Goal: Communication & Community: Answer question/provide support

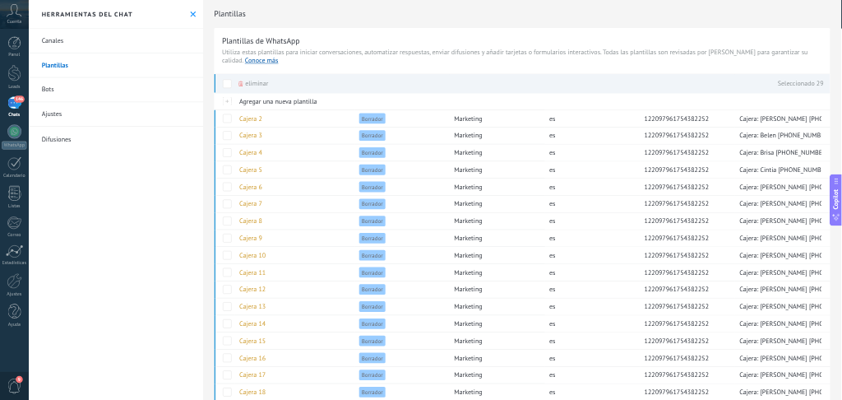
scroll to position [15, 0]
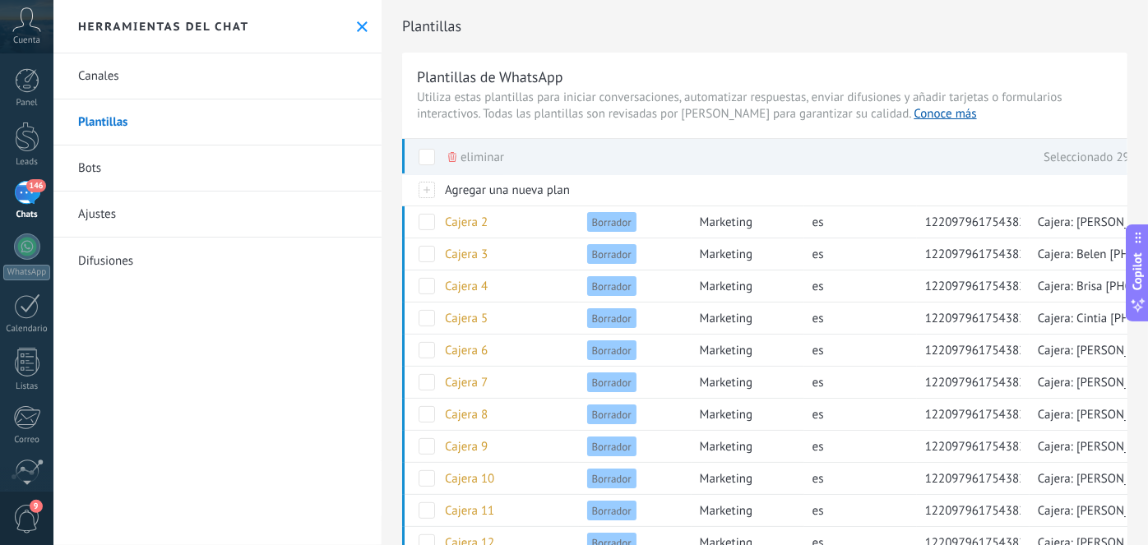
click at [36, 193] on div "146" at bounding box center [27, 193] width 26 height 24
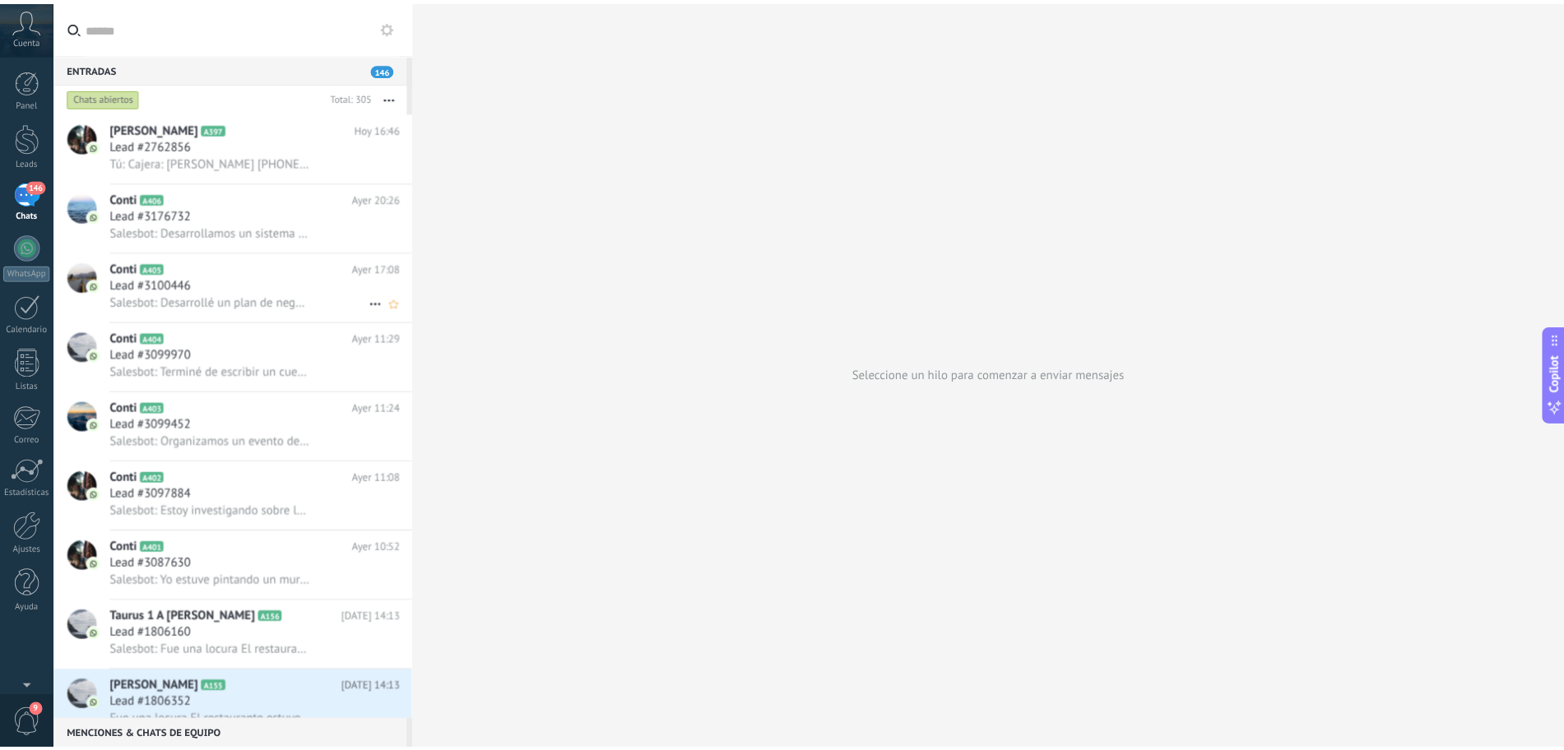
scroll to position [15, 0]
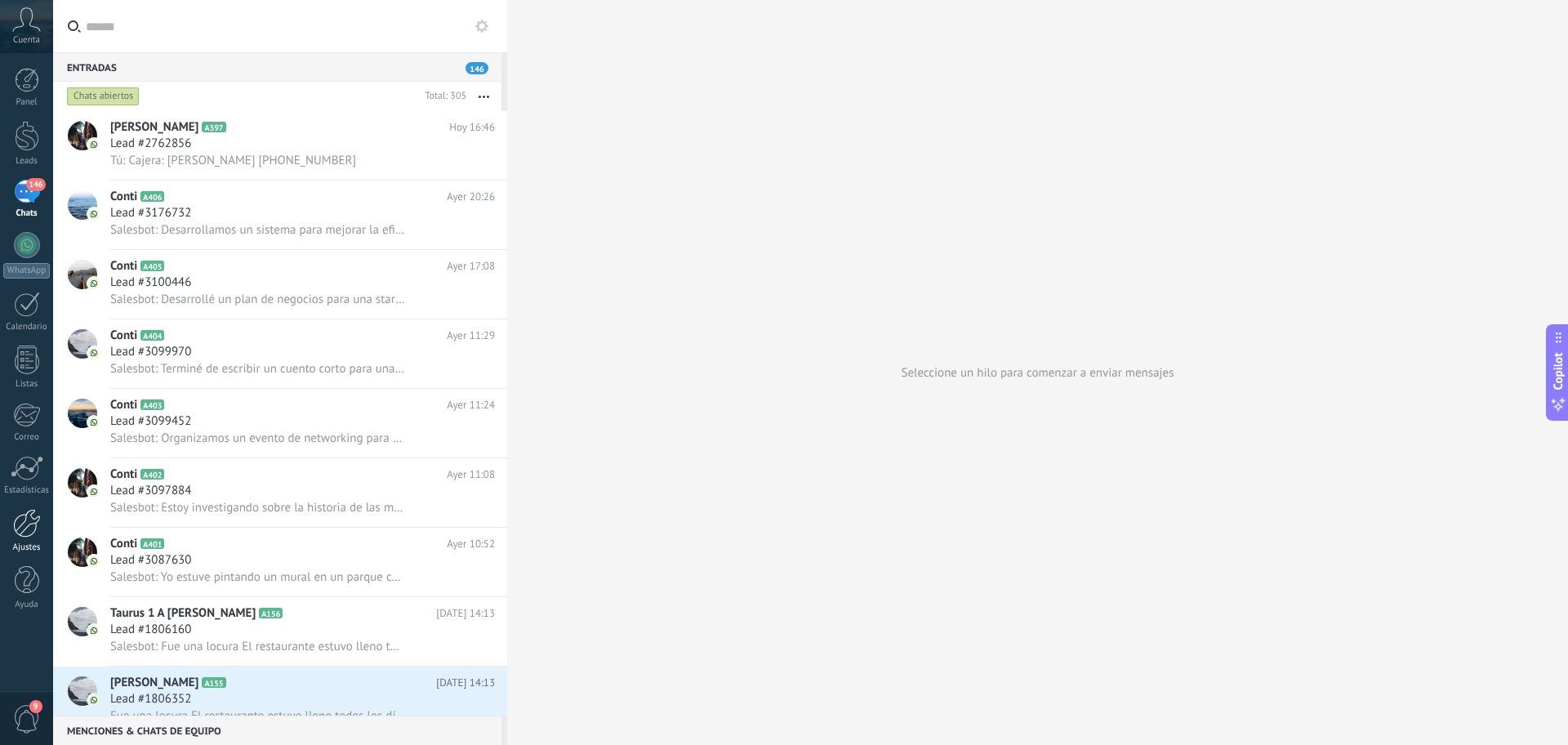
click at [26, 529] on div at bounding box center [27, 523] width 28 height 29
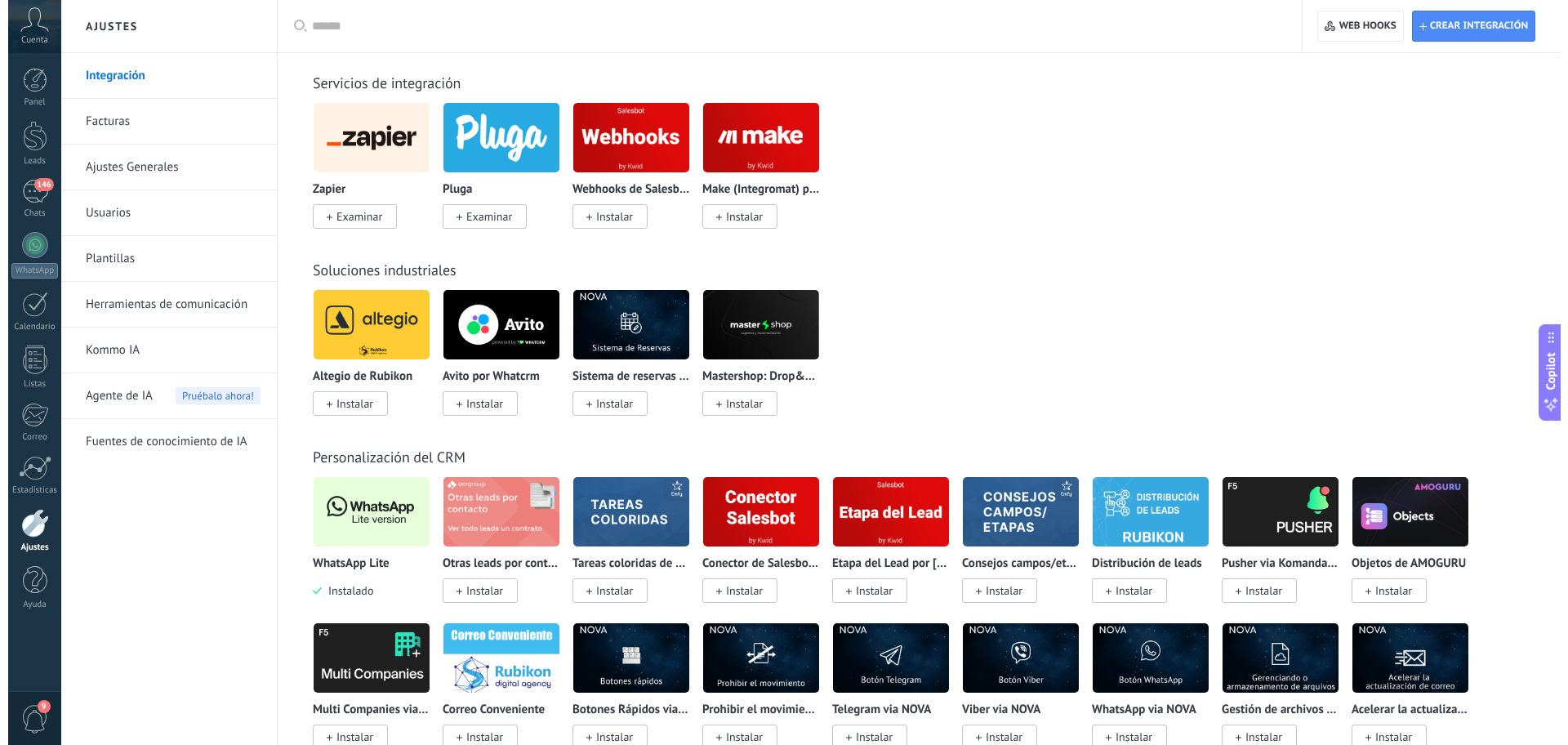
scroll to position [2860, 0]
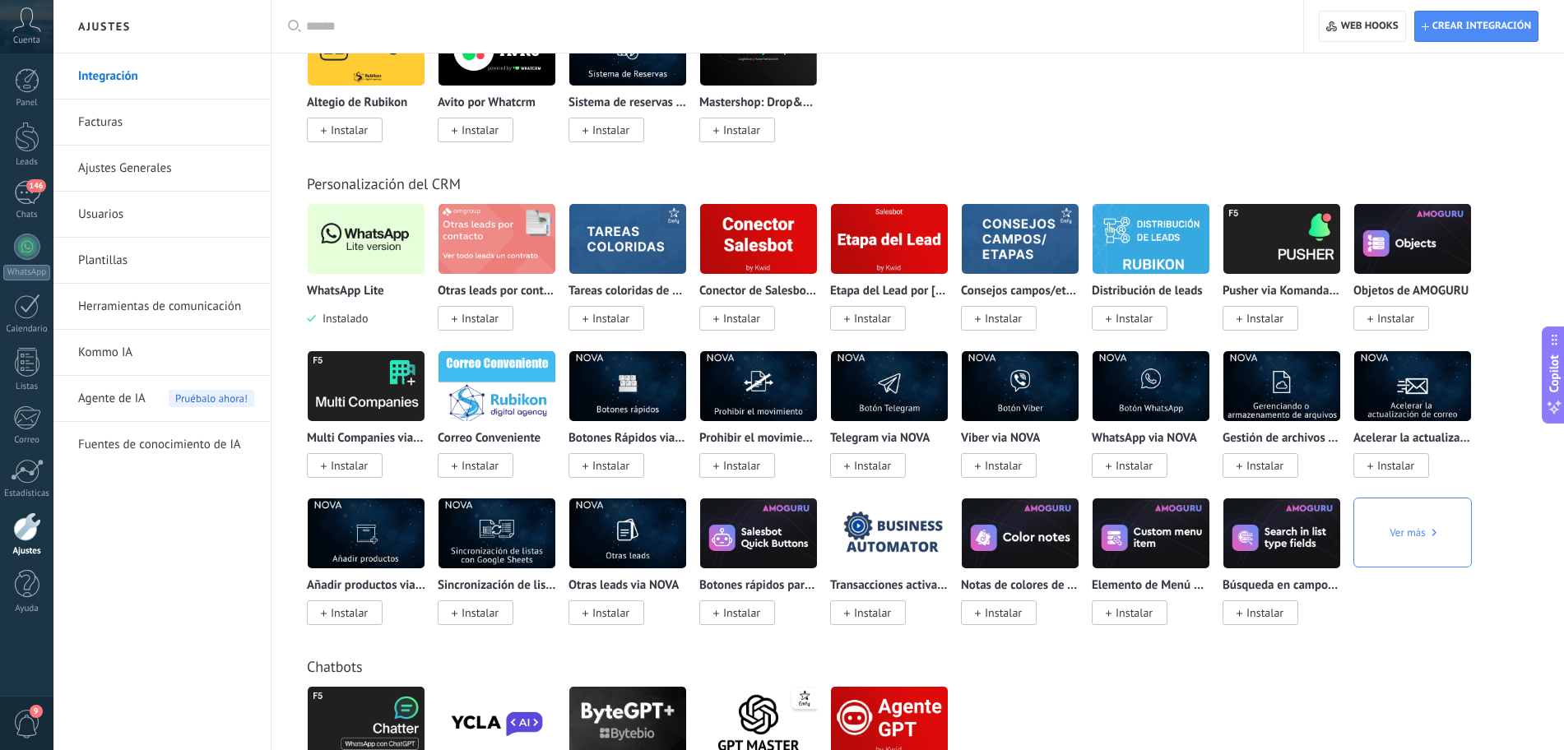
click at [337, 255] on img at bounding box center [366, 239] width 117 height 80
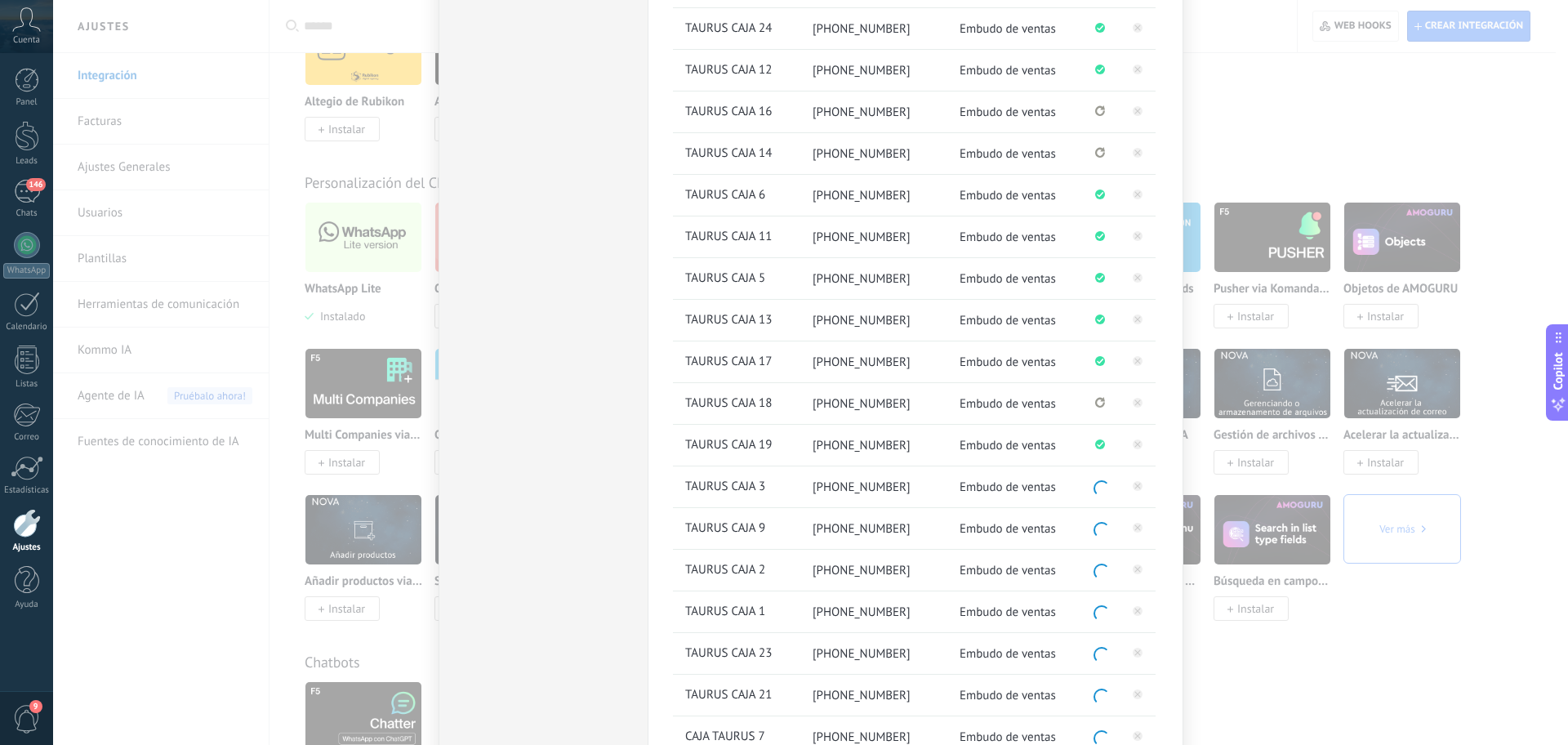
scroll to position [102, 0]
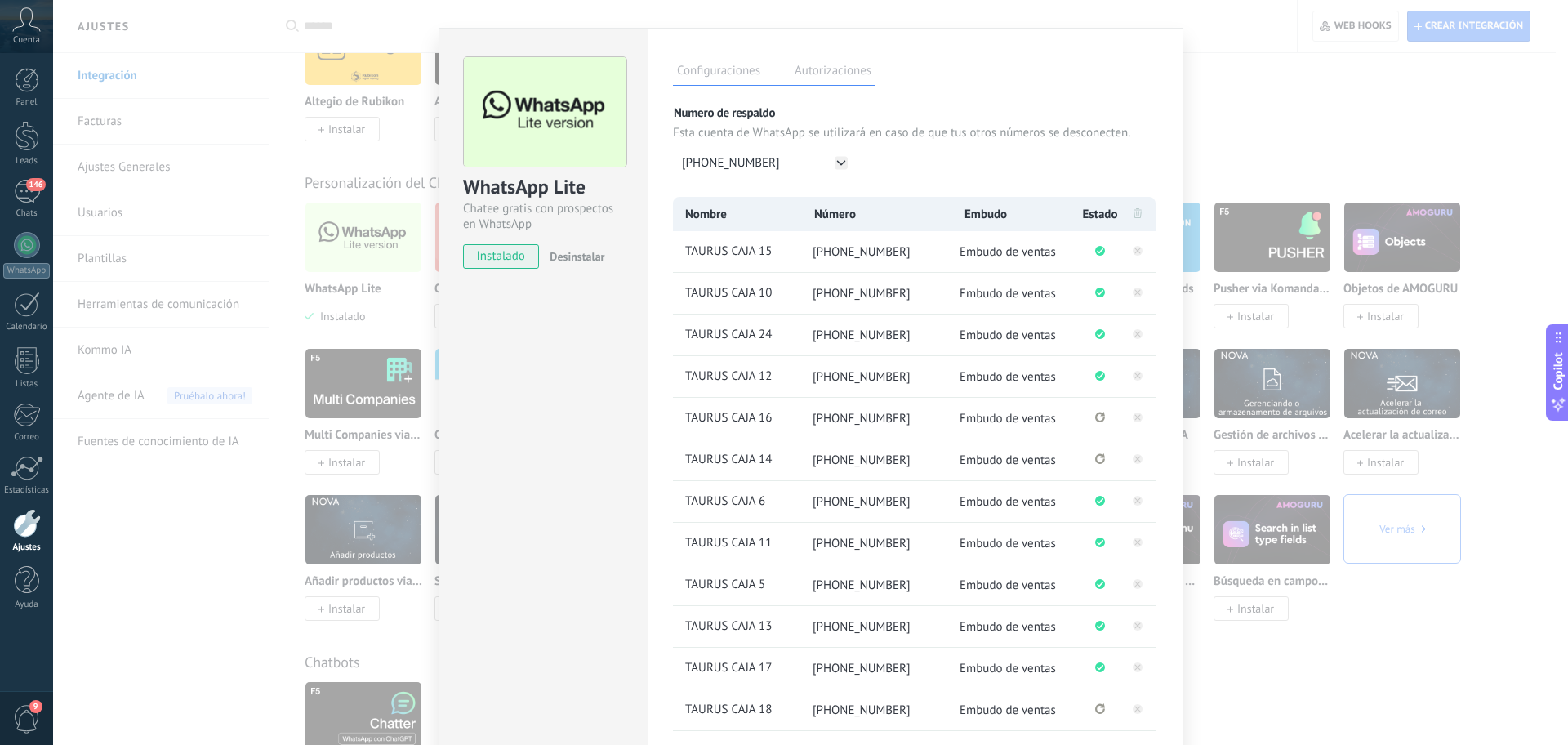
click at [1105, 423] on li "Se ha perdido la conexión. Pulse para volver a conectarse." at bounding box center [1100, 418] width 41 height 41
click at [1099, 417] on icon "Se ha perdido la conexión. Pulse para volver a conectarse." at bounding box center [1100, 417] width 10 height 11
click at [1099, 461] on icon "Se ha perdido la conexión. Pulse para volver a conectarse." at bounding box center [1100, 459] width 10 height 11
click at [1142, 415] on icon at bounding box center [1138, 417] width 20 height 20
click at [1132, 464] on icon at bounding box center [1138, 459] width 20 height 20
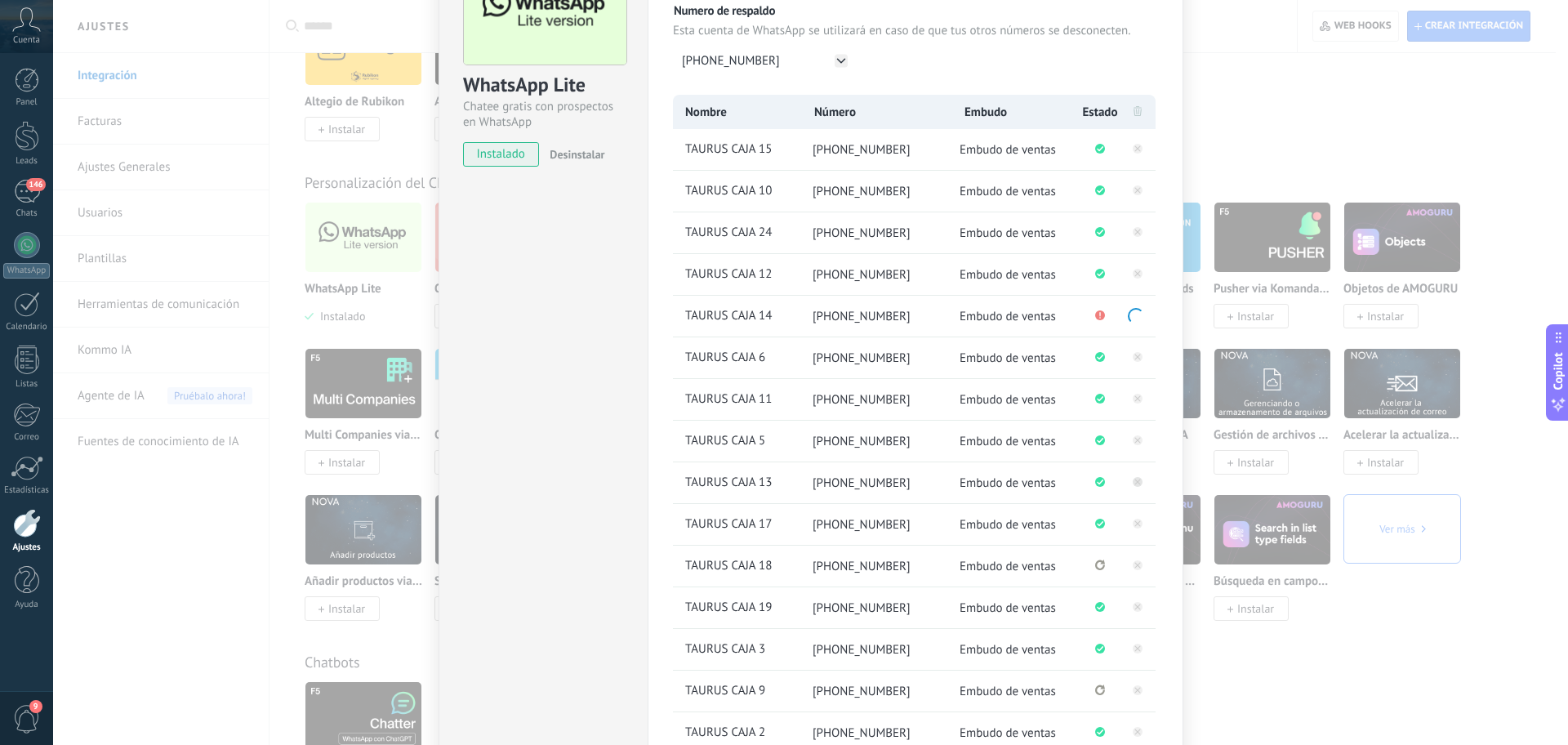
scroll to position [306, 0]
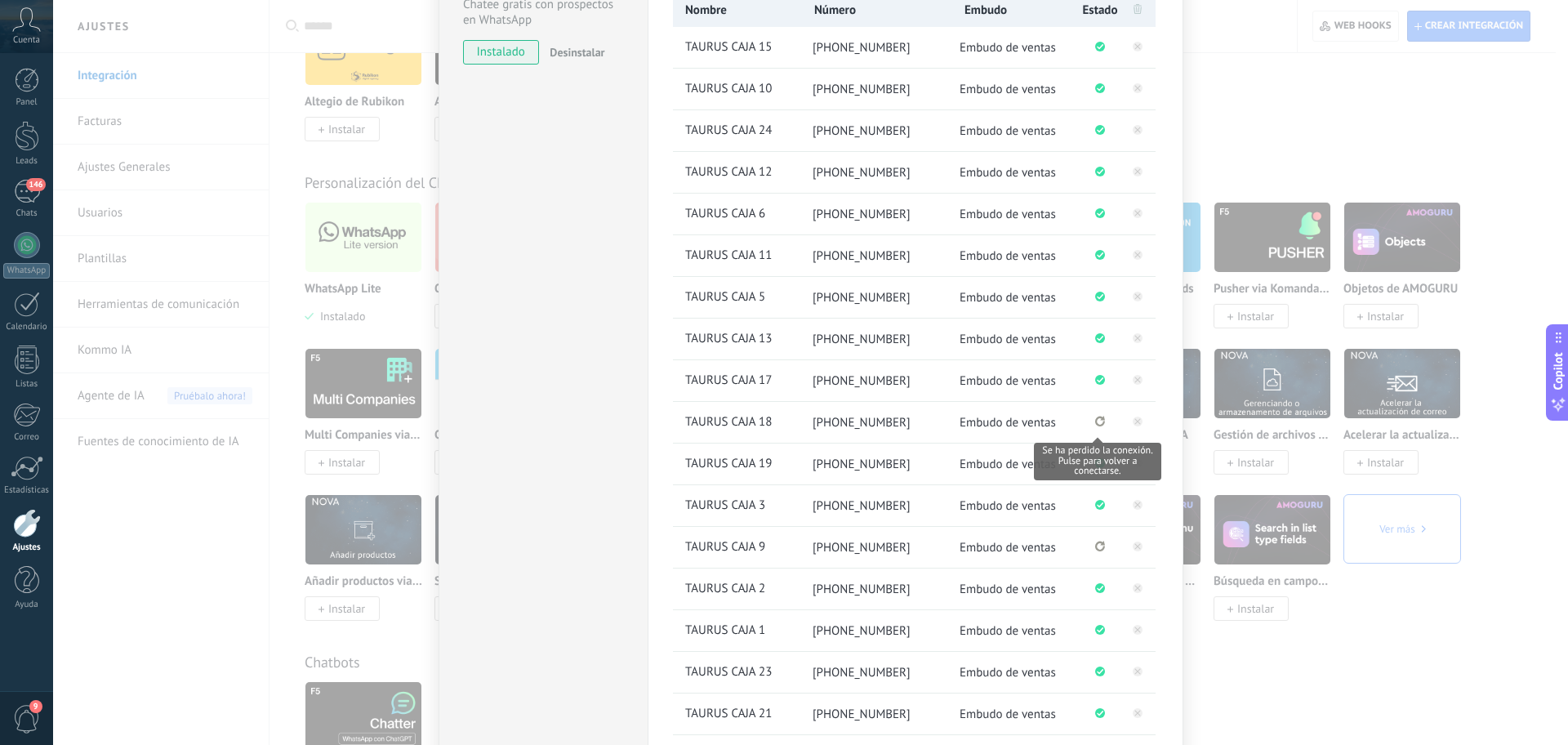
click at [1096, 424] on icon "Se ha perdido la conexión. Pulse para volver a conectarse." at bounding box center [1100, 421] width 10 height 11
click at [1140, 421] on rect at bounding box center [1138, 422] width 10 height 10
click at [1133, 548] on icon at bounding box center [1138, 546] width 20 height 20
click at [1134, 516] on button at bounding box center [1138, 507] width 20 height 24
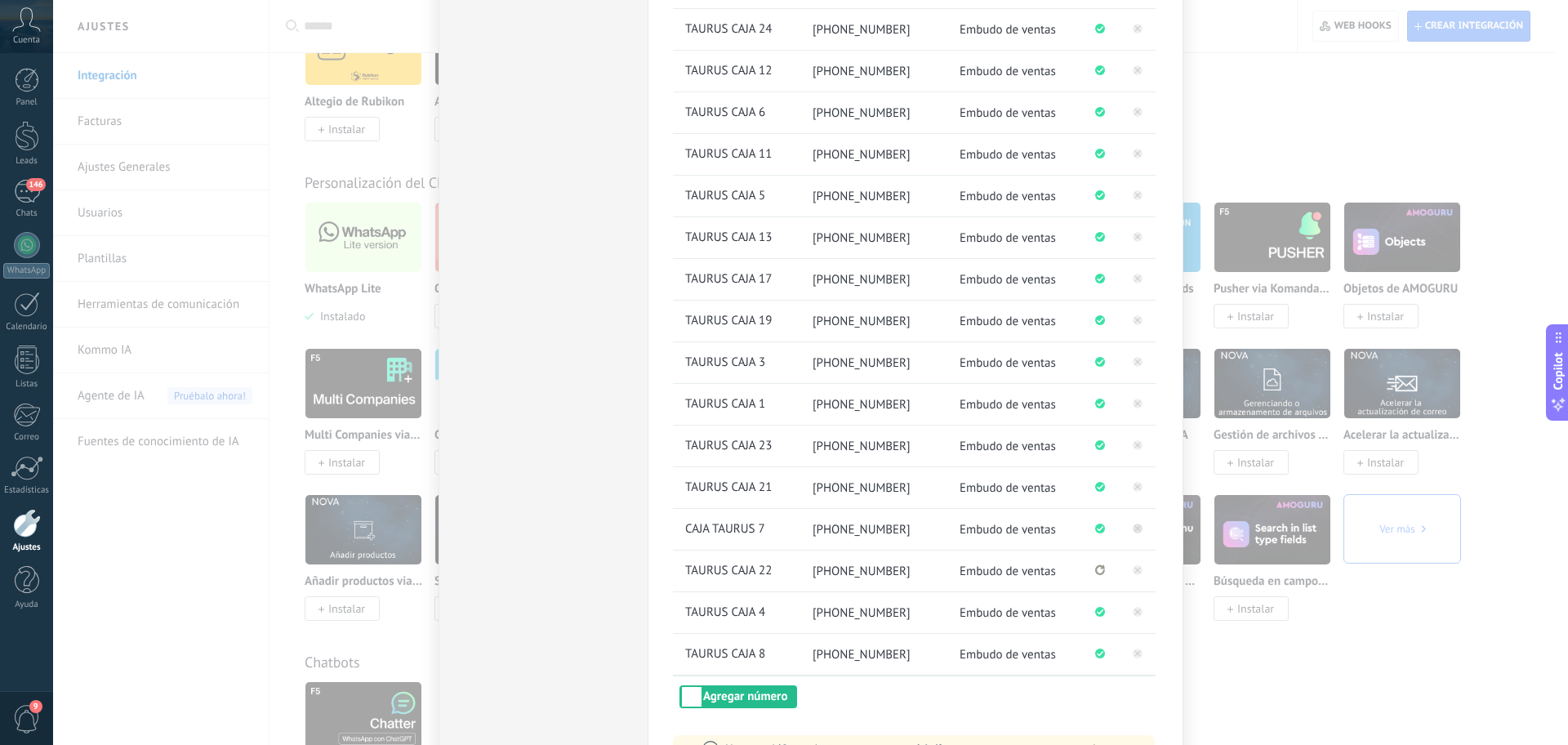
scroll to position [408, 0]
click at [1131, 573] on icon at bounding box center [1138, 569] width 20 height 20
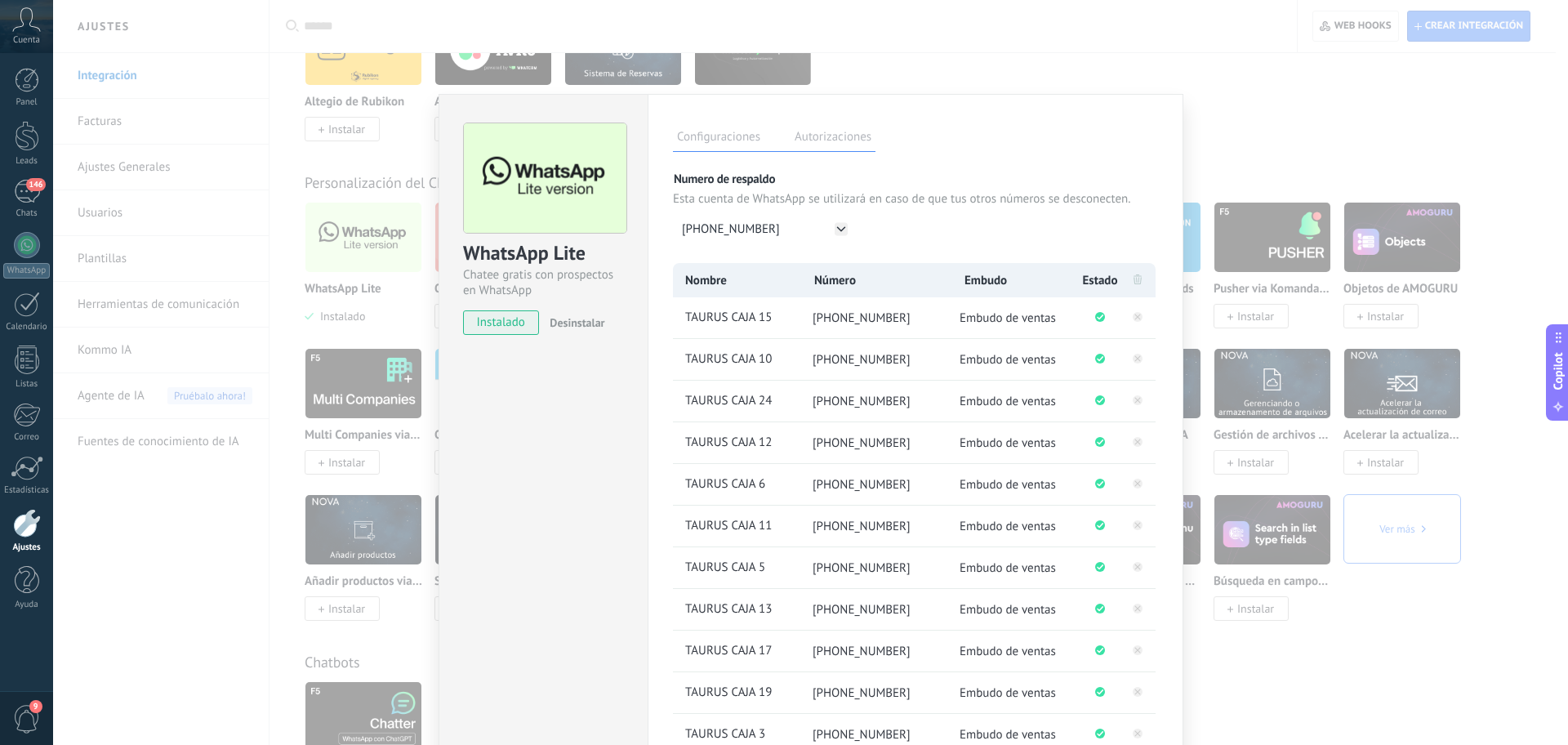
scroll to position [0, 0]
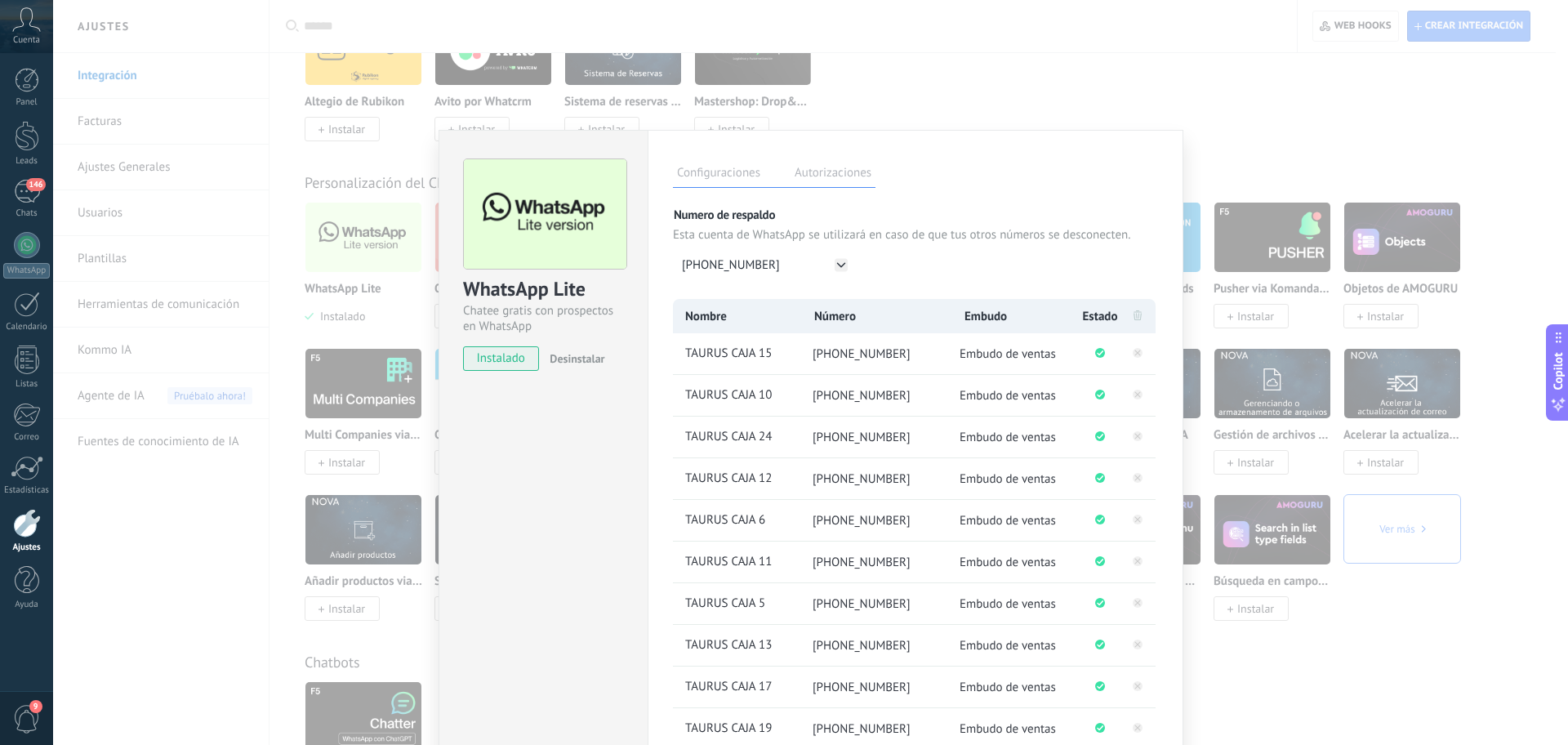
click at [1135, 321] on span at bounding box center [1138, 317] width 8 height 16
click at [1136, 313] on icon at bounding box center [1138, 316] width 8 height 10
click at [26, 201] on div "146" at bounding box center [27, 192] width 26 height 24
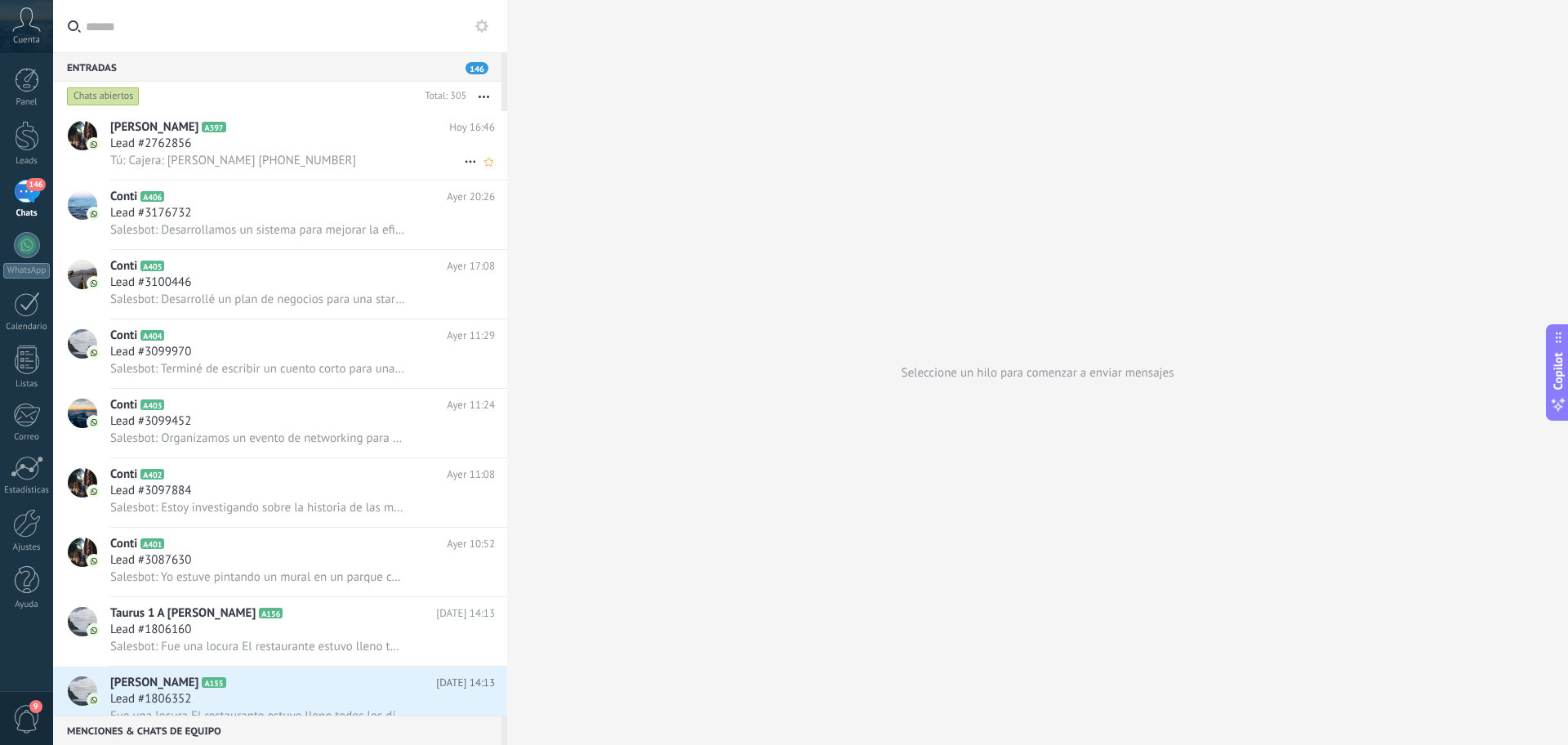
click at [204, 153] on span "Tú: Cajera: [PERSON_NAME] [PHONE_NUMBER]" at bounding box center [233, 161] width 246 height 16
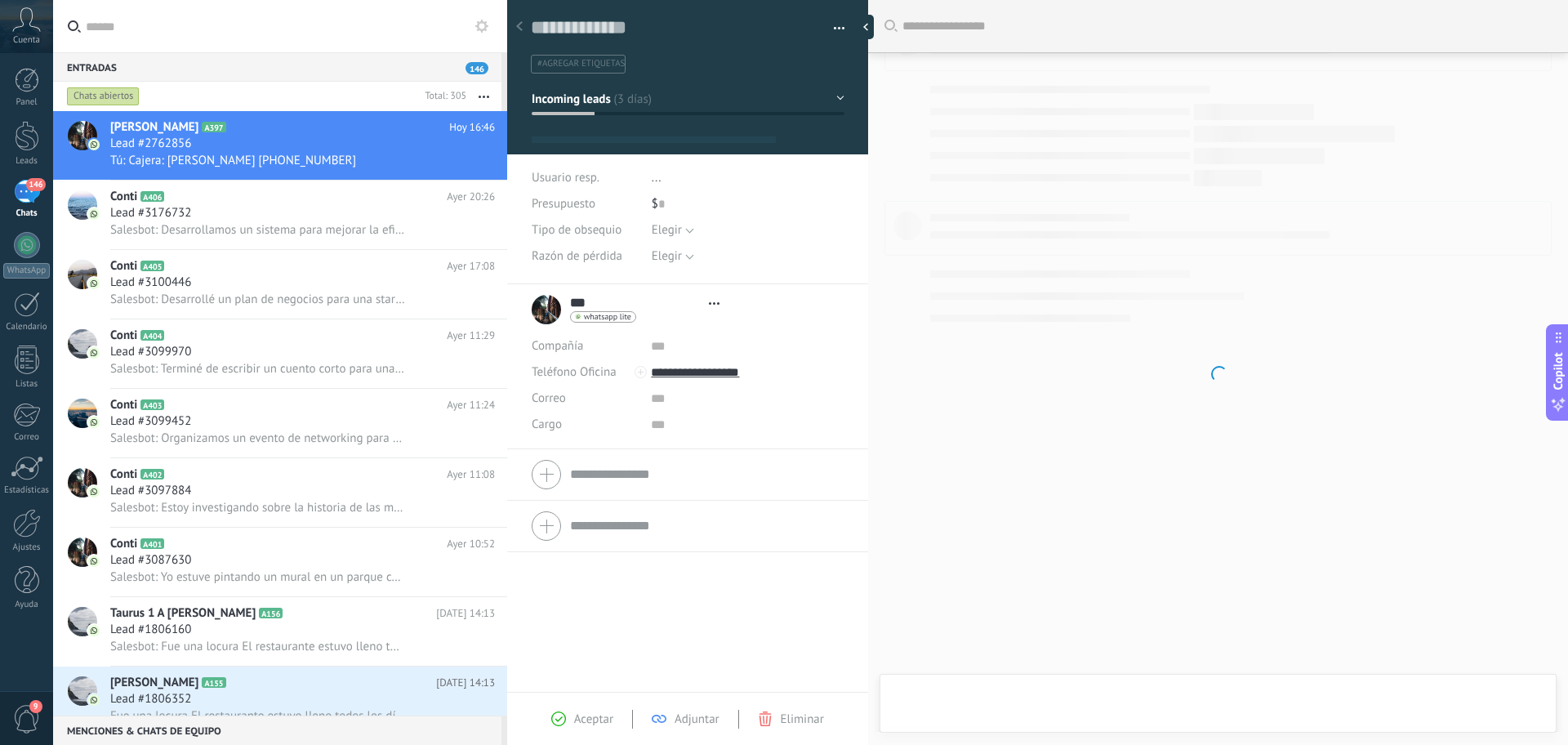
type textarea "**********"
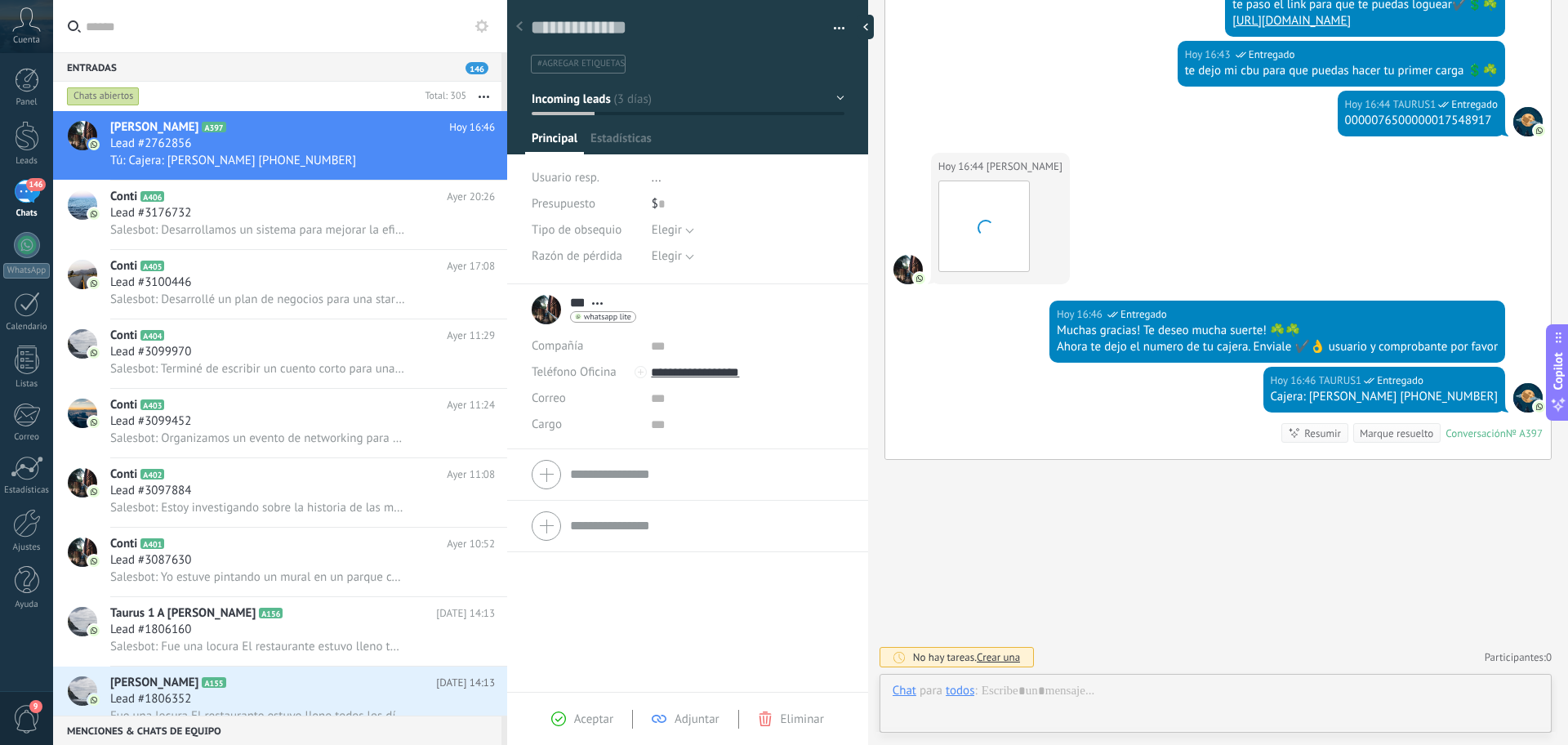
scroll to position [25, 0]
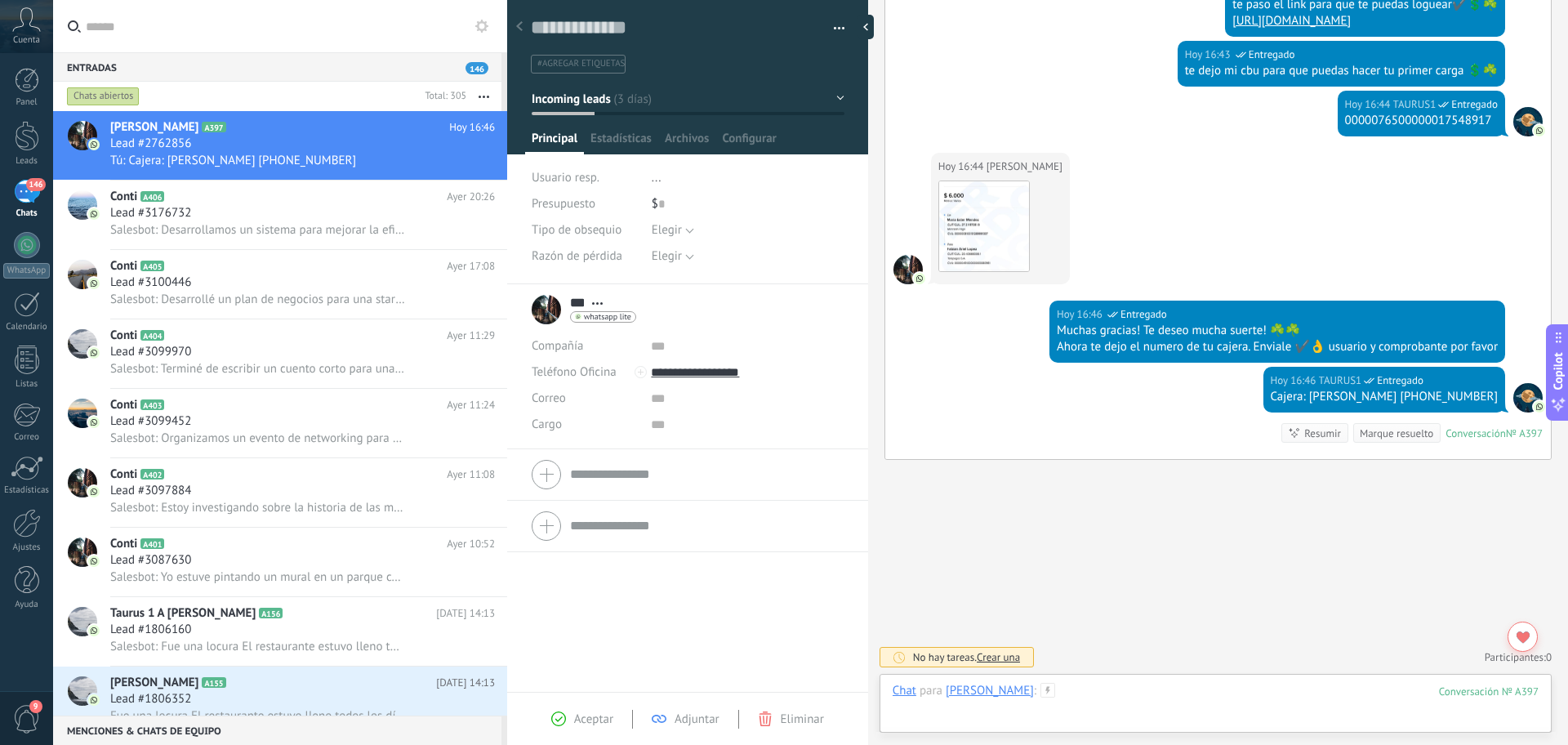
click at [1068, 702] on div at bounding box center [1215, 707] width 646 height 49
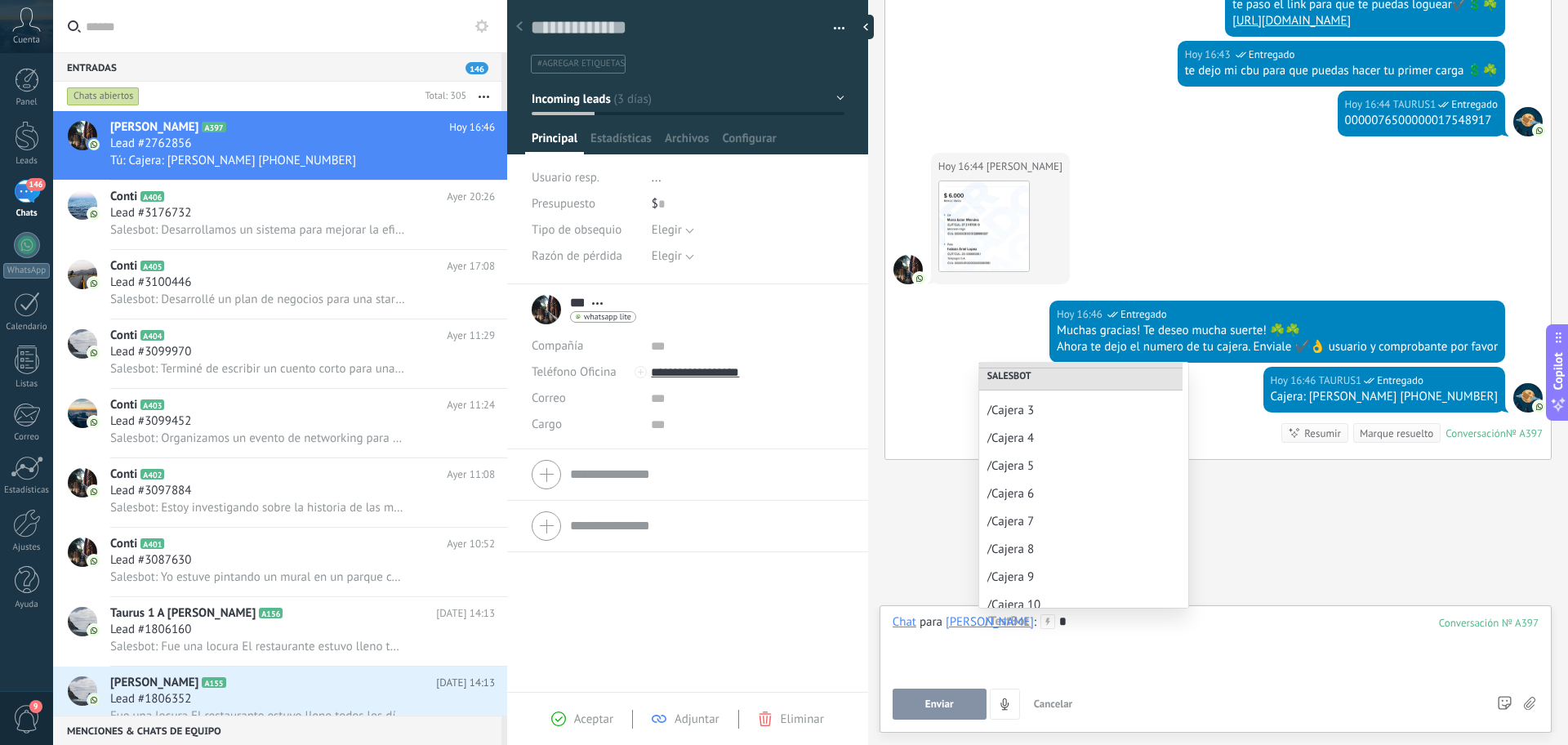
scroll to position [0, 0]
click at [1260, 697] on div "Enviar Cancelar Rastrear clics en links ? Reducir links largos y rastrear clics…" at bounding box center [1189, 703] width 593 height 31
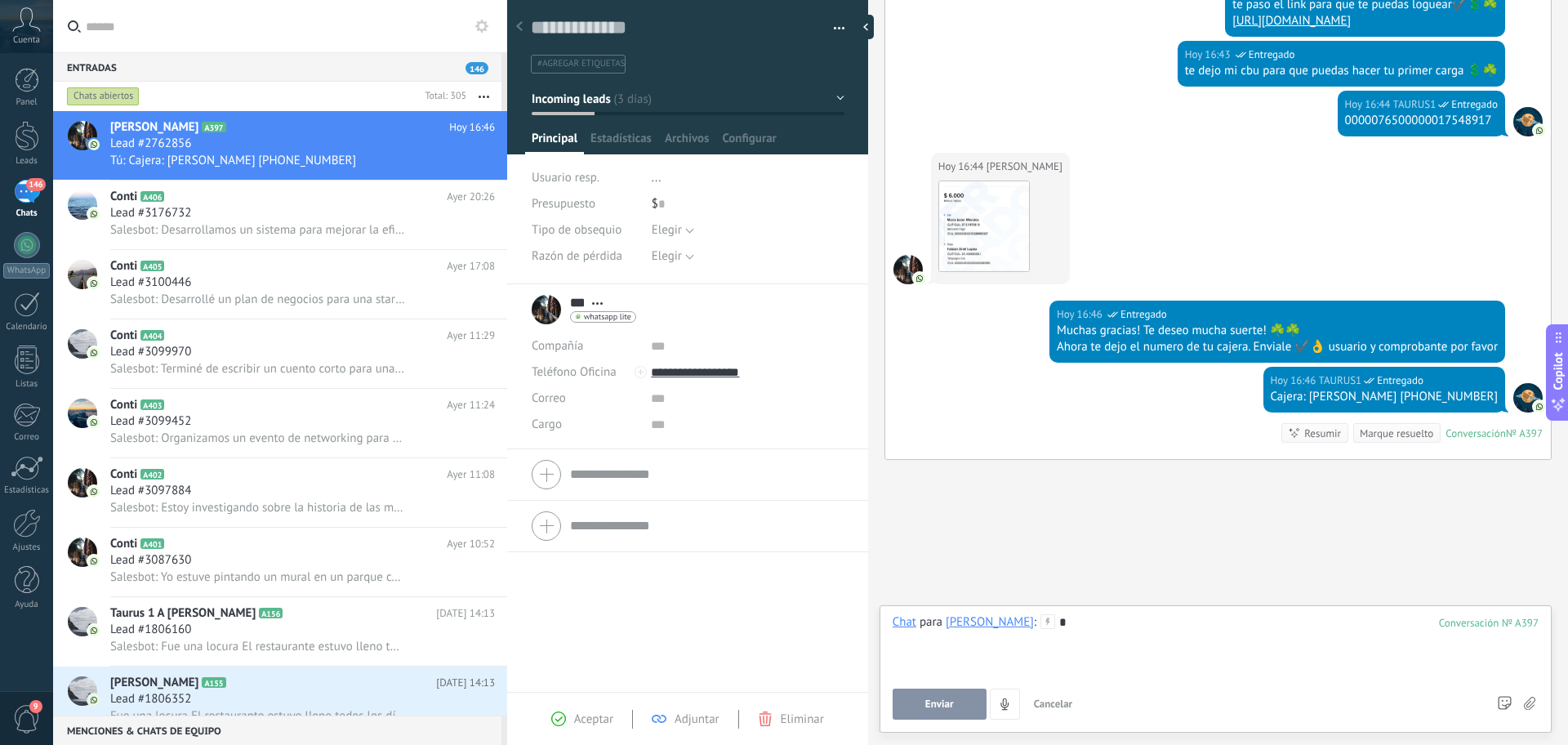
click at [941, 643] on div "*" at bounding box center [1215, 646] width 646 height 63
click at [1052, 623] on div "*" at bounding box center [1215, 646] width 646 height 63
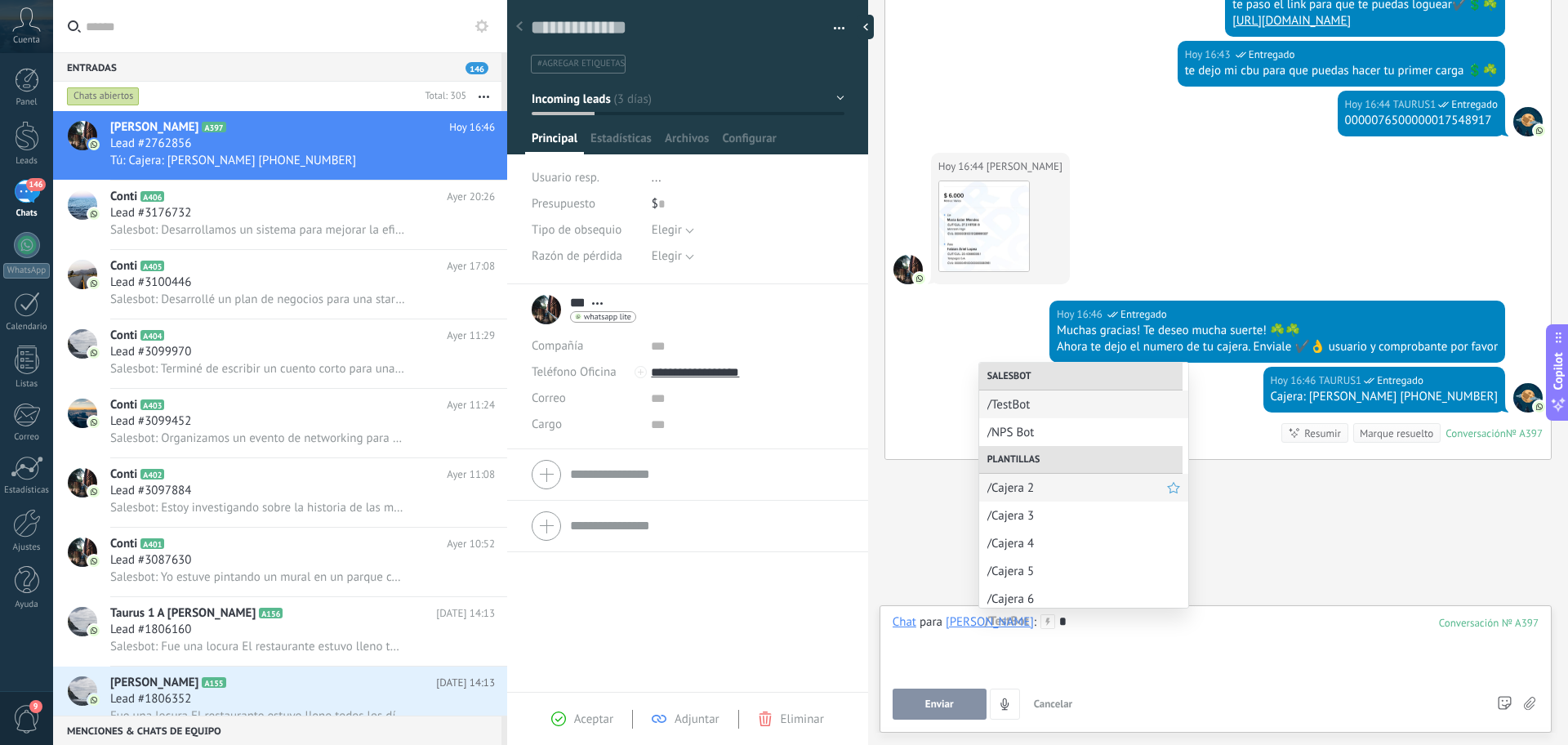
click at [1087, 490] on span "/Cajera 2" at bounding box center [1077, 489] width 180 height 16
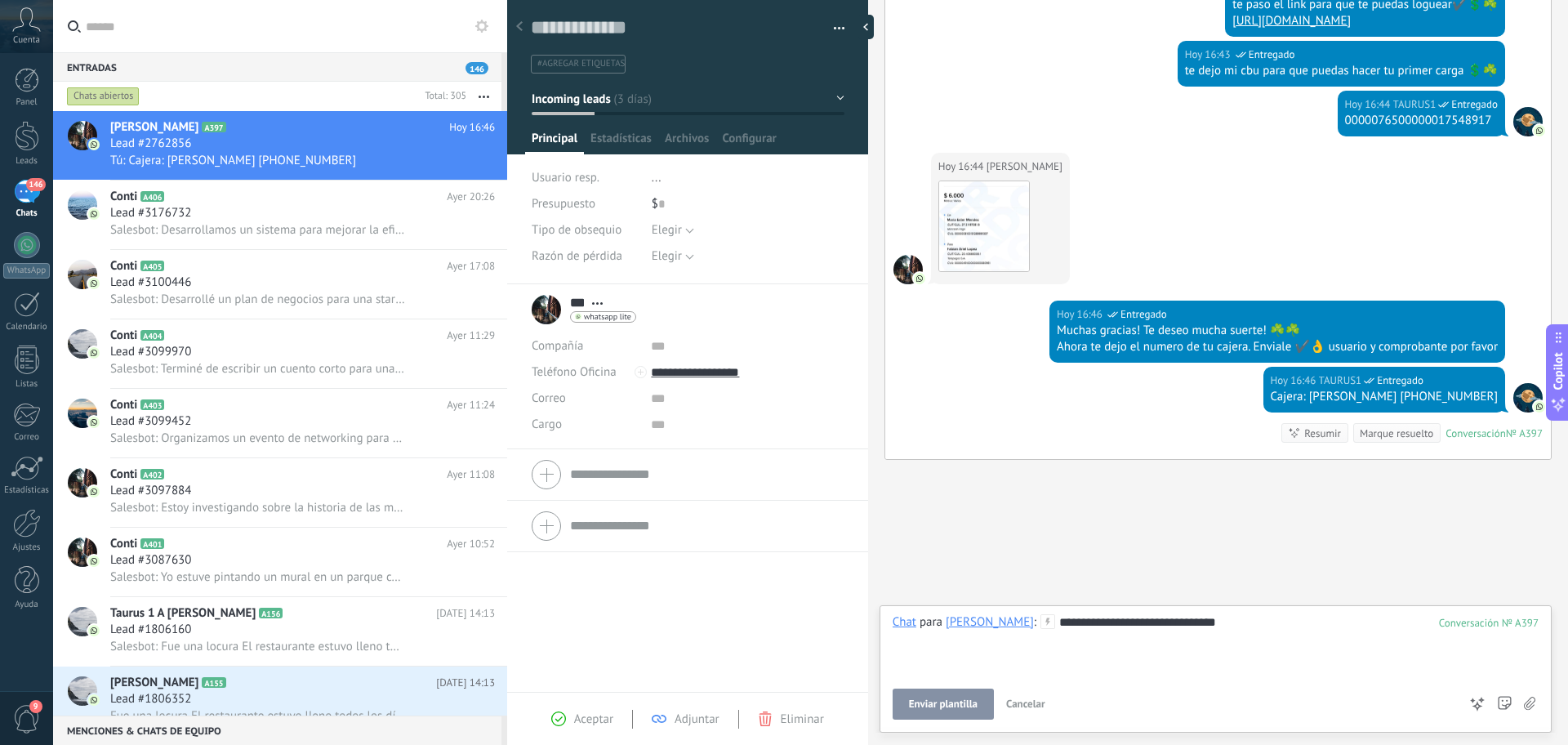
click at [957, 712] on button "Enviar plantilla" at bounding box center [943, 703] width 101 height 31
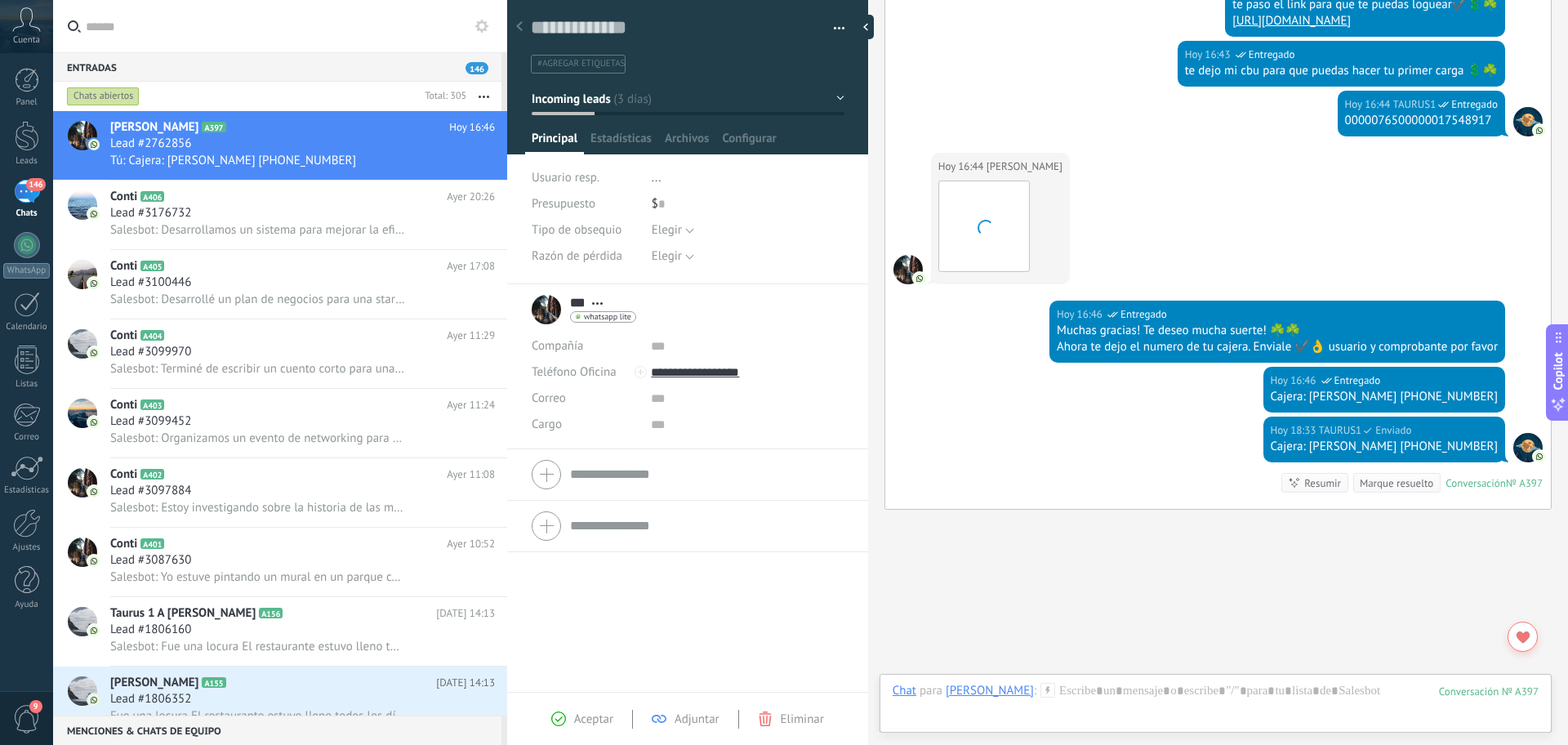
scroll to position [1758, 0]
